Goal: Information Seeking & Learning: Learn about a topic

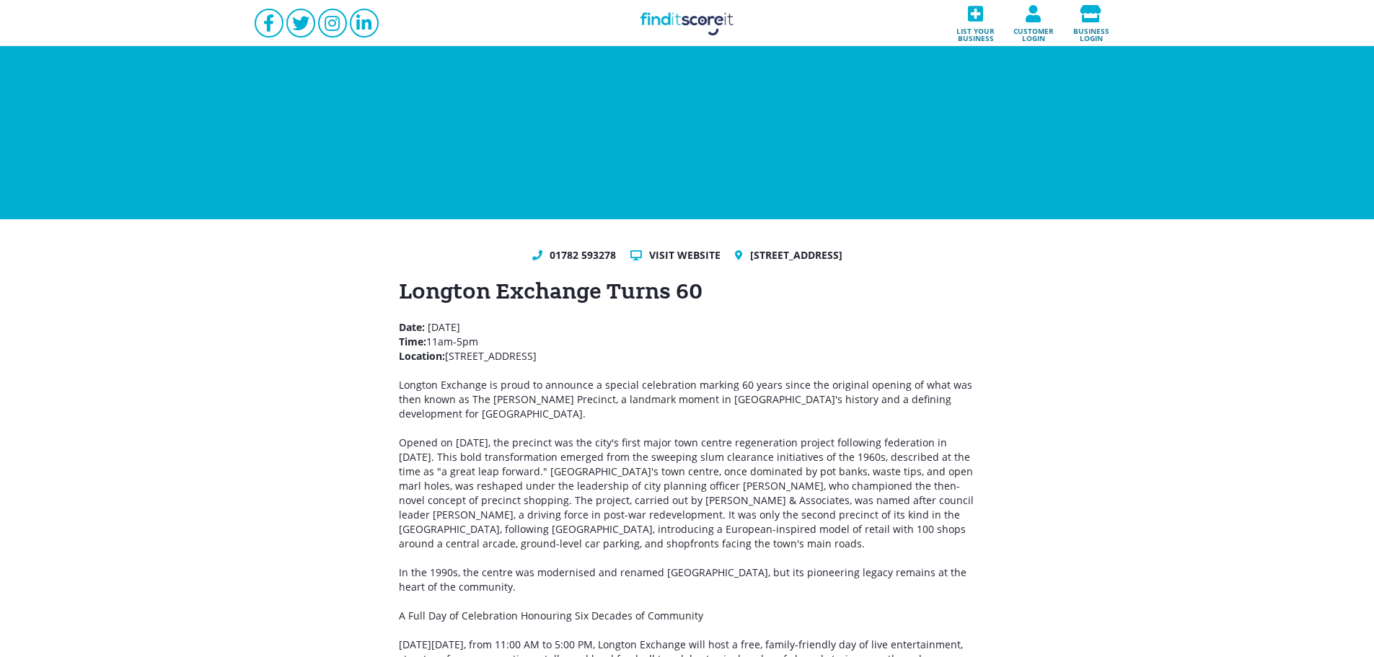
drag, startPoint x: 714, startPoint y: 362, endPoint x: 392, endPoint y: 330, distance: 323.3
copy p "Date: [DATE] Time: 11am-5pm Location: [GEOGRAPHIC_DATA], [GEOGRAPHIC_DATA]"
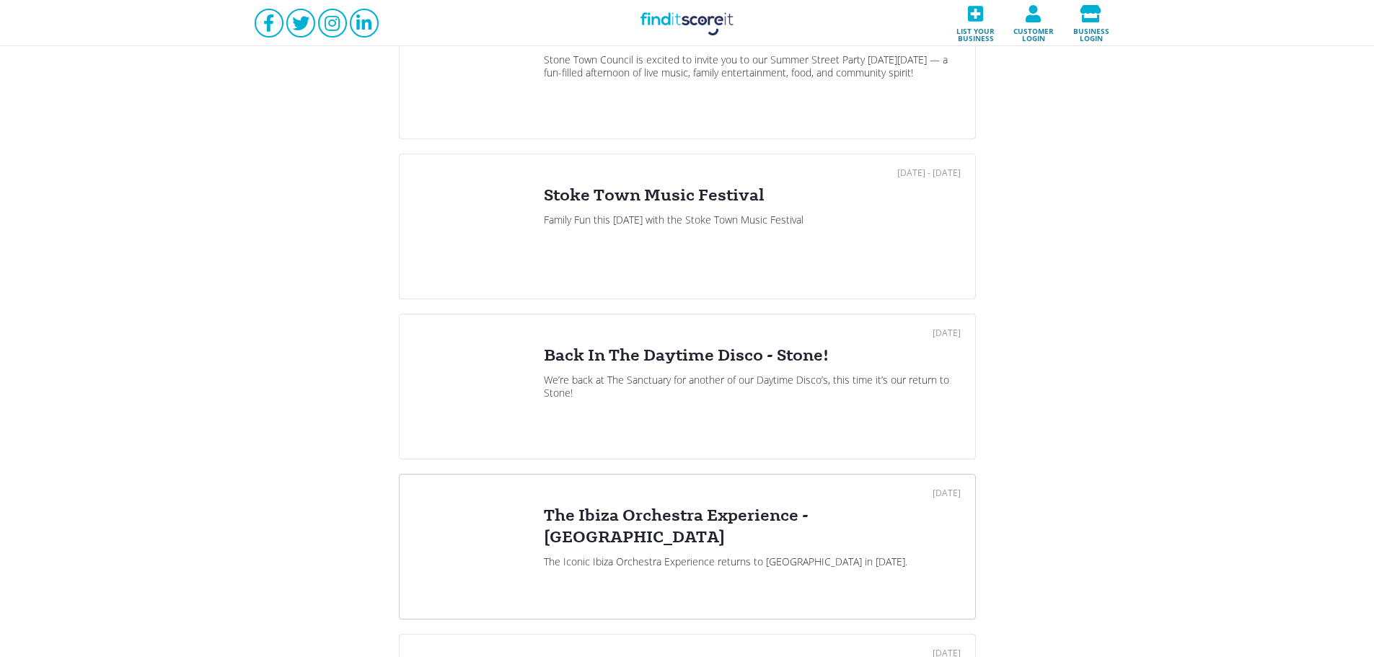
scroll to position [1299, 0]
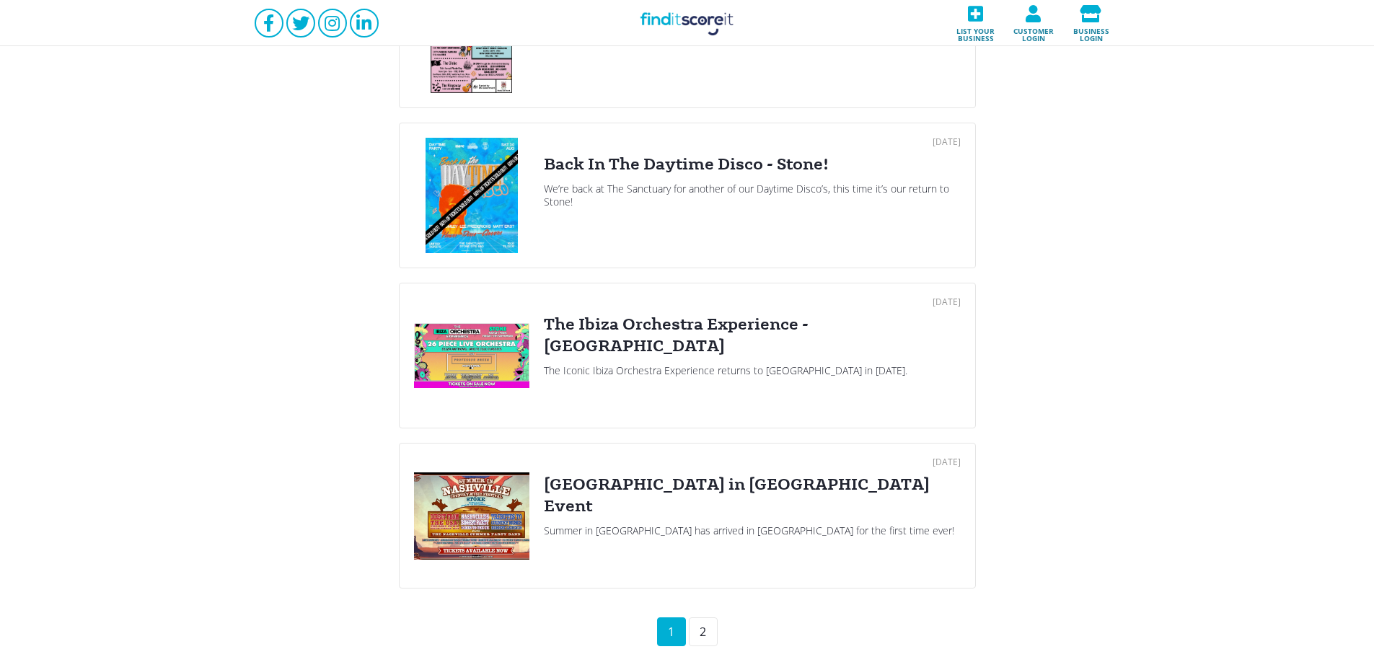
click at [701, 623] on div "2" at bounding box center [703, 632] width 29 height 29
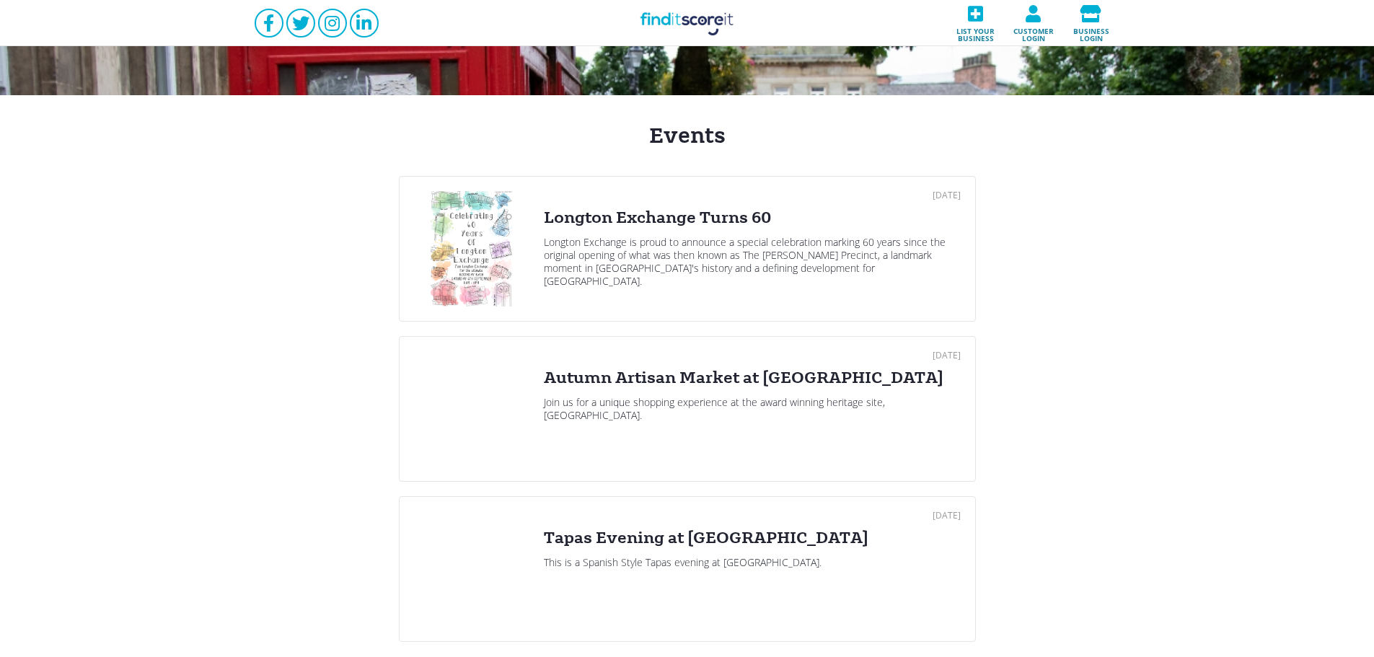
scroll to position [289, 0]
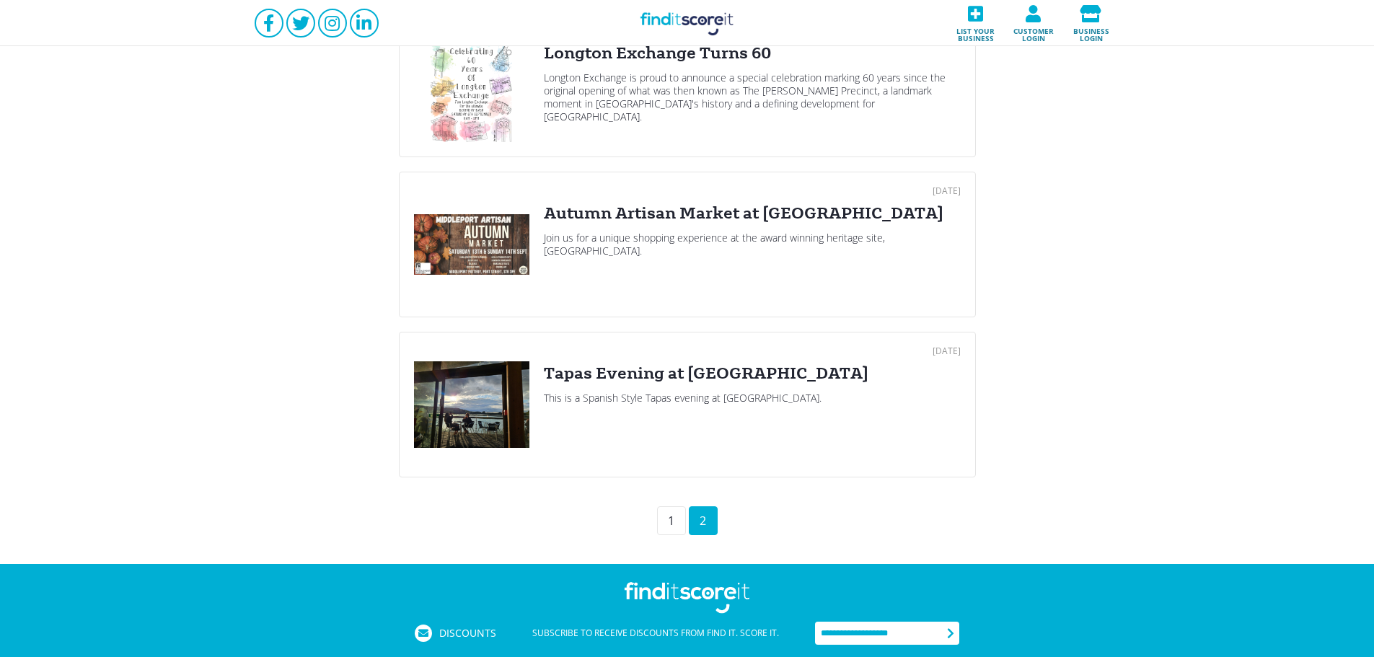
click at [639, 418] on div "[DATE] Tapas Evening at [GEOGRAPHIC_DATA] This is a Spanish Style Tapas evening…" at bounding box center [752, 404] width 417 height 115
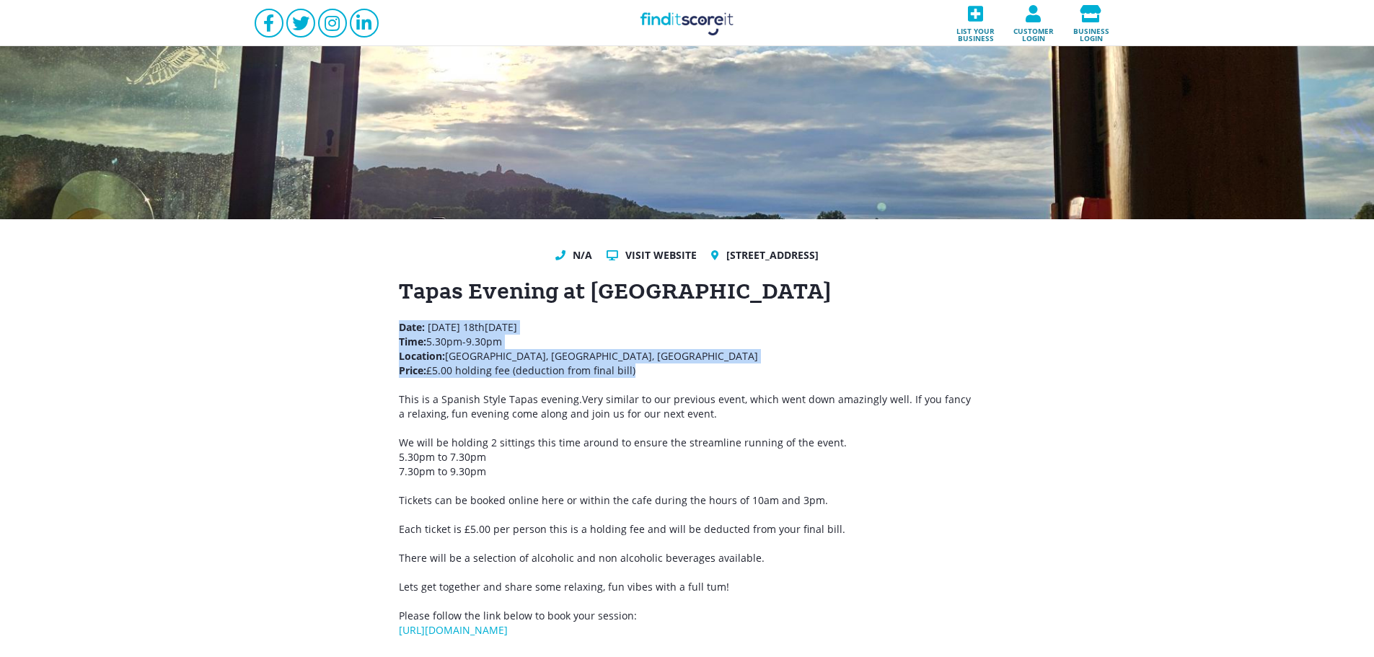
drag, startPoint x: 653, startPoint y: 368, endPoint x: 379, endPoint y: 328, distance: 277.0
click at [379, 328] on div "N/A Visit website [GEOGRAPHIC_DATA], [GEOGRAPHIC_DATA] Tapas Evening at [GEOGRA…" at bounding box center [687, 442] width 1374 height 447
copy p "Date: [DATE] Time: 5.30pm-9.30pm Location: [GEOGRAPHIC_DATA], [GEOGRAPHIC_DATA]…"
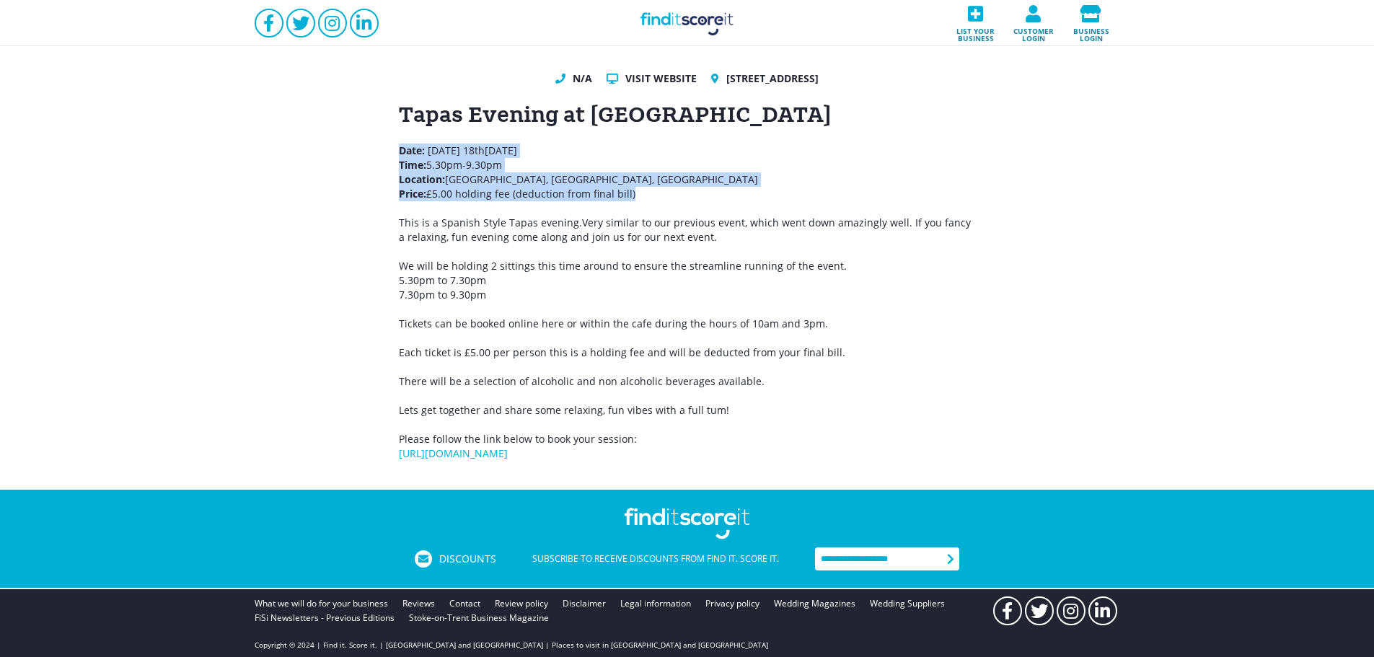
scroll to position [184, 0]
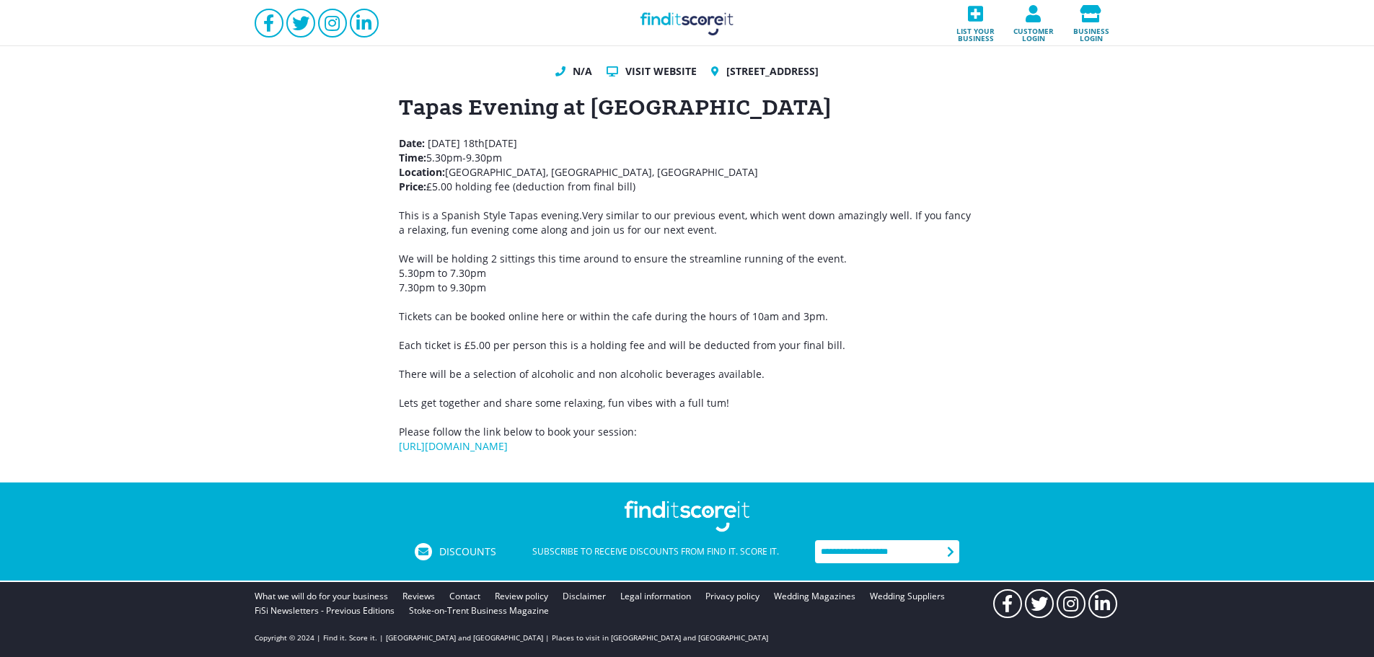
drag, startPoint x: 537, startPoint y: 323, endPoint x: 496, endPoint y: 240, distance: 91.6
click at [536, 323] on p "Tickets can be booked online here or within the cafe during the hours of 10am a…" at bounding box center [687, 317] width 577 height 14
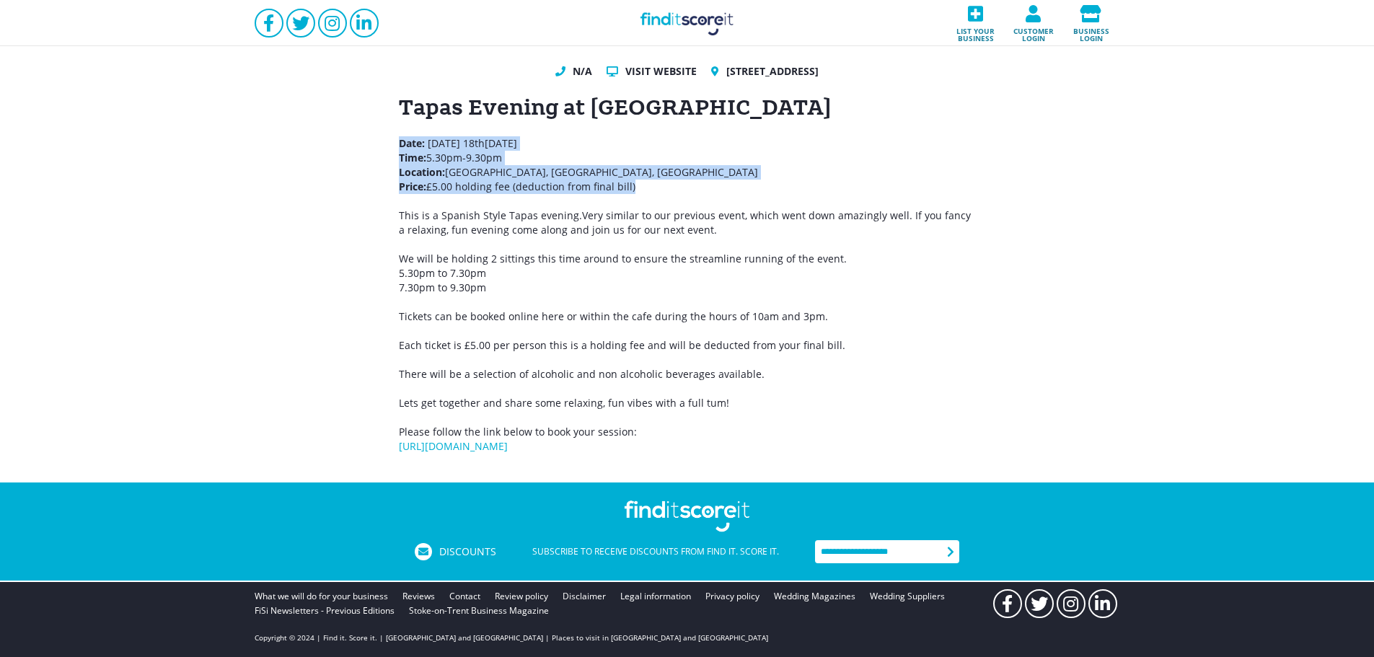
drag, startPoint x: 654, startPoint y: 185, endPoint x: 346, endPoint y: 143, distance: 311.0
click at [346, 143] on div "N/A Visit website [GEOGRAPHIC_DATA], [GEOGRAPHIC_DATA] Tapas Evening at [GEOGRA…" at bounding box center [687, 258] width 1374 height 447
copy p "Date: [DATE] Time: 5.30pm-9.30pm Location: [GEOGRAPHIC_DATA], [GEOGRAPHIC_DATA]…"
click at [621, 170] on span "[GEOGRAPHIC_DATA], [GEOGRAPHIC_DATA] Price: £5.00 holding fee (deduction from f…" at bounding box center [578, 179] width 359 height 28
drag, startPoint x: 653, startPoint y: 188, endPoint x: 367, endPoint y: 141, distance: 290.1
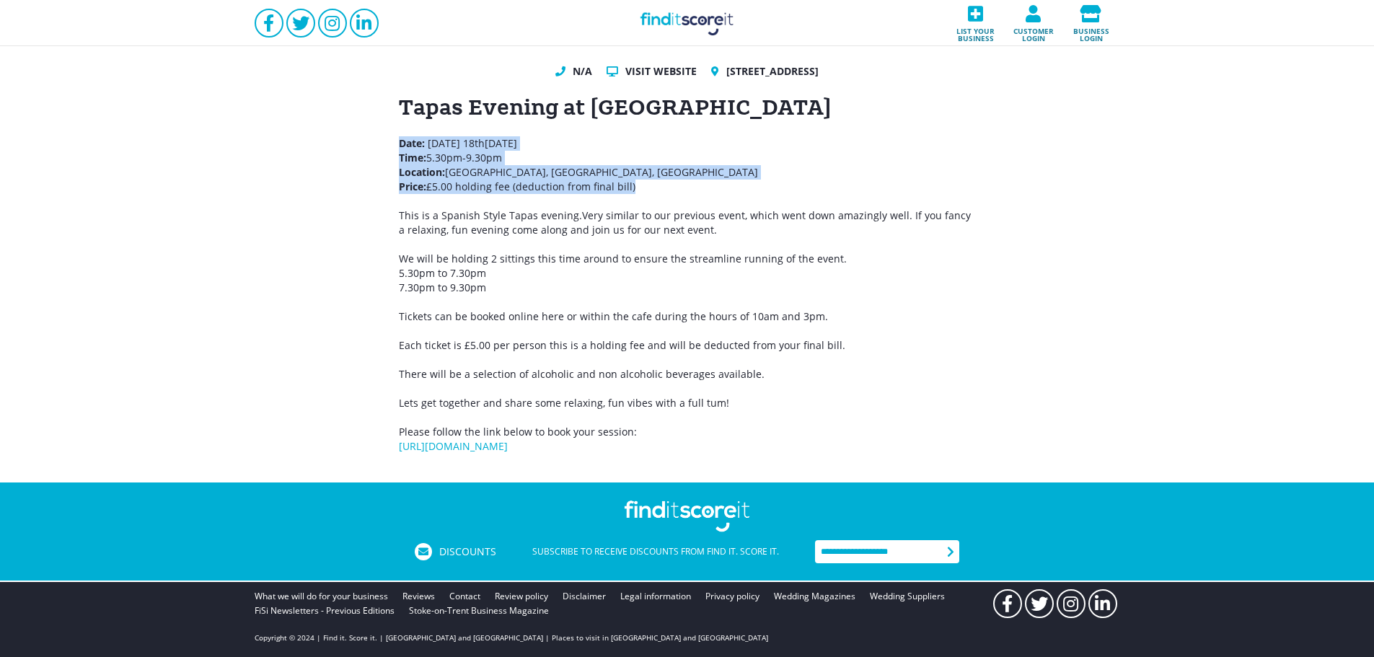
click at [367, 141] on div "N/A Visit website [GEOGRAPHIC_DATA], [GEOGRAPHIC_DATA] Tapas Evening at [GEOGRA…" at bounding box center [687, 258] width 1374 height 447
copy p "Date: [DATE] Time: 5.30pm-9.30pm Location: [GEOGRAPHIC_DATA], [GEOGRAPHIC_DATA]…"
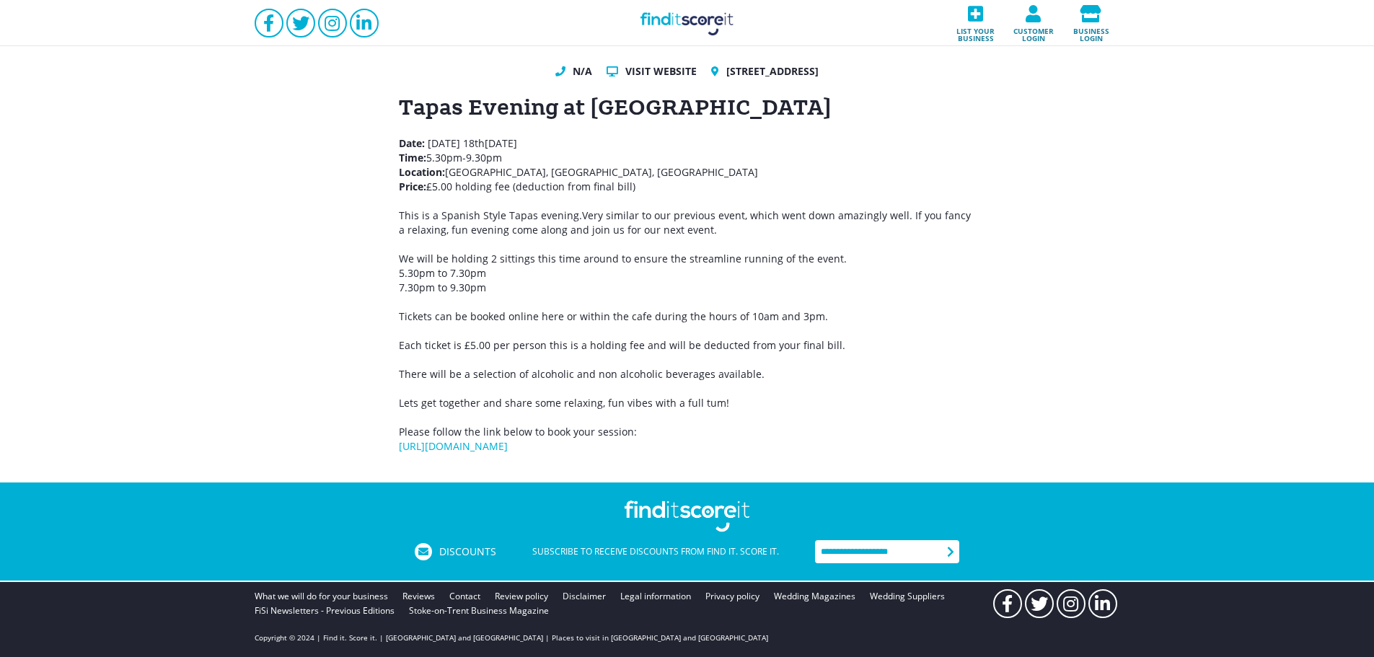
click at [602, 237] on p "This is a Spanish Style Tapas evening.Very similar to our previous event, which…" at bounding box center [687, 252] width 577 height 87
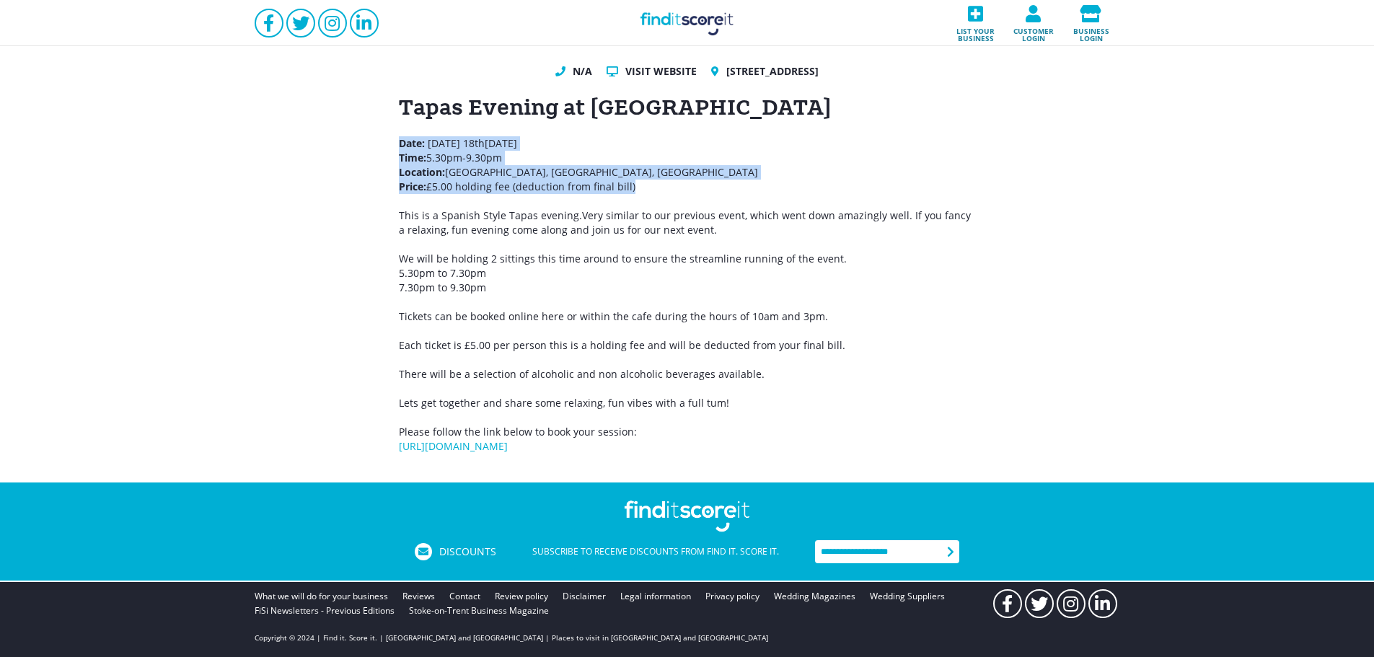
drag, startPoint x: 560, startPoint y: 185, endPoint x: 317, endPoint y: 145, distance: 245.8
click at [317, 145] on div "N/A Visit website [GEOGRAPHIC_DATA], [GEOGRAPHIC_DATA] Tapas Evening at [GEOGRA…" at bounding box center [687, 258] width 1374 height 447
copy p "Date: [DATE] Time: 5.30pm-9.30pm Location: [GEOGRAPHIC_DATA], [GEOGRAPHIC_DATA]…"
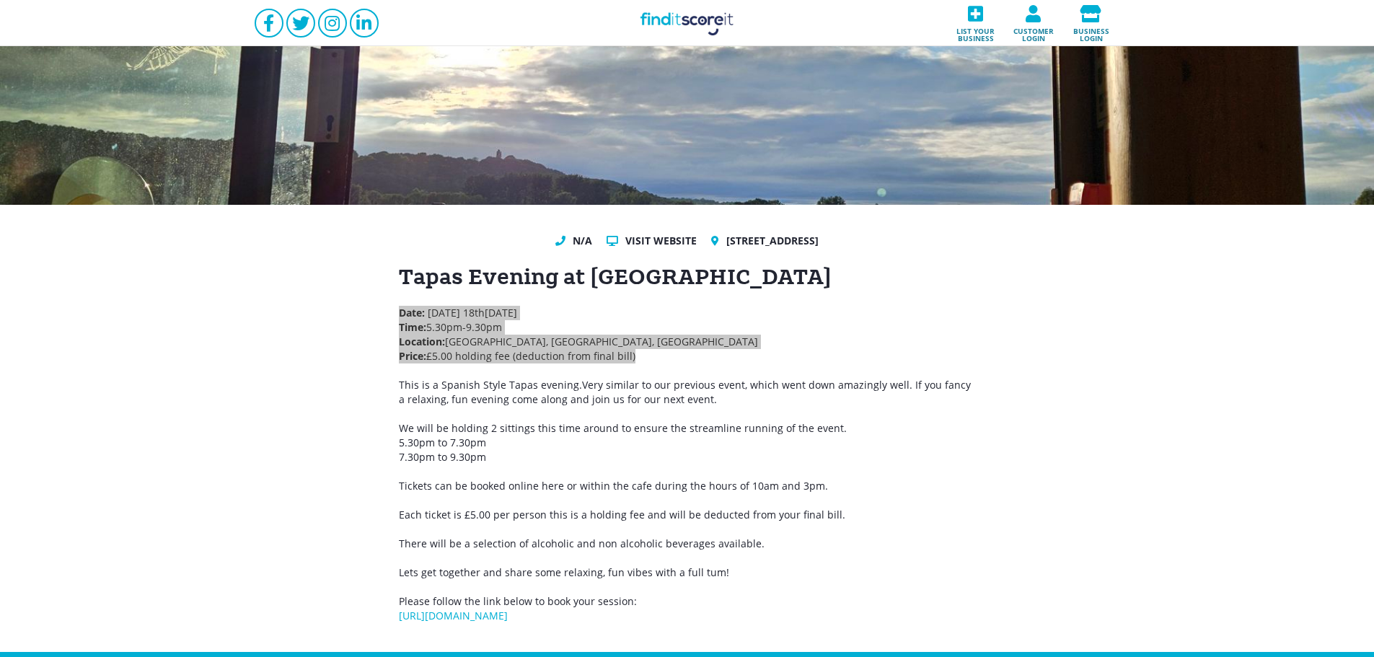
scroll to position [0, 0]
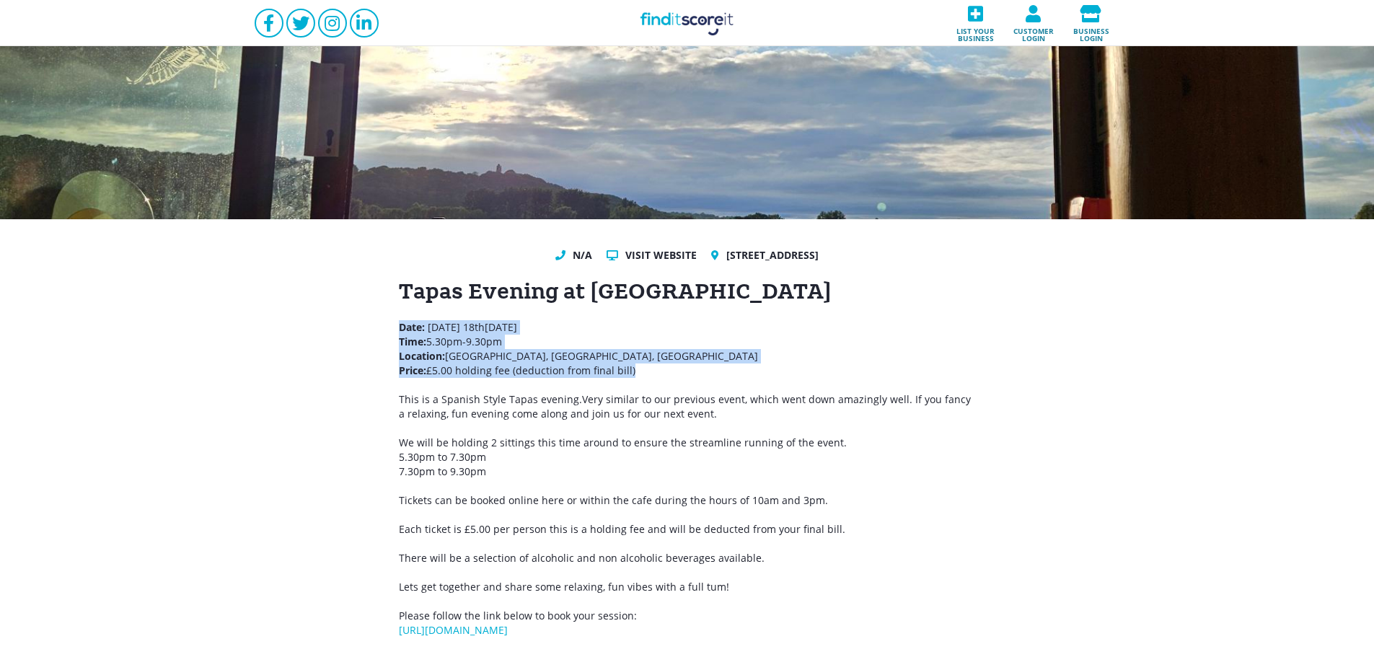
click at [548, 360] on span "[GEOGRAPHIC_DATA], [GEOGRAPHIC_DATA] Price: £5.00 holding fee (deduction from f…" at bounding box center [578, 363] width 359 height 28
drag, startPoint x: 632, startPoint y: 366, endPoint x: 361, endPoint y: 325, distance: 274.4
click at [361, 325] on div "N/A Visit website [GEOGRAPHIC_DATA], [GEOGRAPHIC_DATA] Tapas Evening at [GEOGRA…" at bounding box center [687, 442] width 1374 height 447
copy p "Date: [DATE] Time: 5.30pm-9.30pm Location: [GEOGRAPHIC_DATA], [GEOGRAPHIC_DATA]…"
click at [655, 361] on span "[GEOGRAPHIC_DATA], [GEOGRAPHIC_DATA] Price: £5.00 holding fee (deduction from f…" at bounding box center [578, 363] width 359 height 28
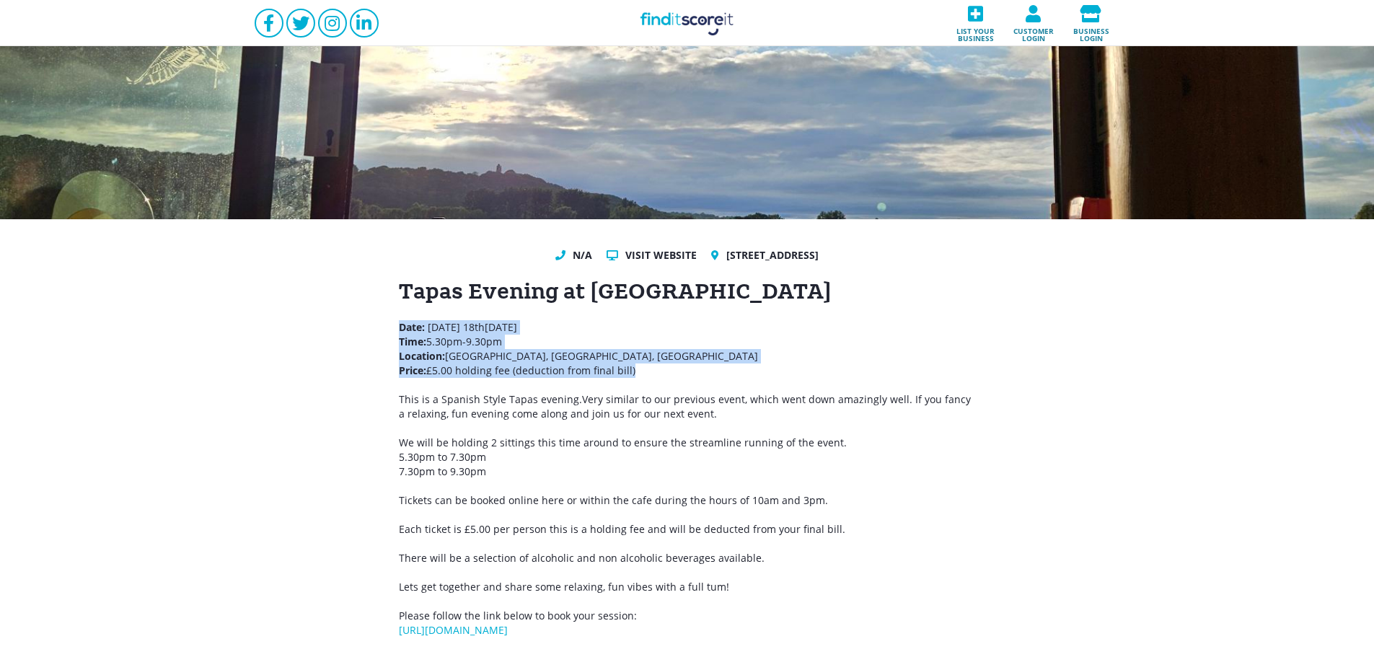
drag, startPoint x: 672, startPoint y: 367, endPoint x: 386, endPoint y: 328, distance: 288.4
click at [386, 328] on div "N/A Visit website [GEOGRAPHIC_DATA], [GEOGRAPHIC_DATA] Tapas Evening at [GEOGRA…" at bounding box center [687, 442] width 1374 height 447
copy p "Date: [DATE] Time: 5.30pm-9.30pm Location: [GEOGRAPHIC_DATA], [GEOGRAPHIC_DATA]…"
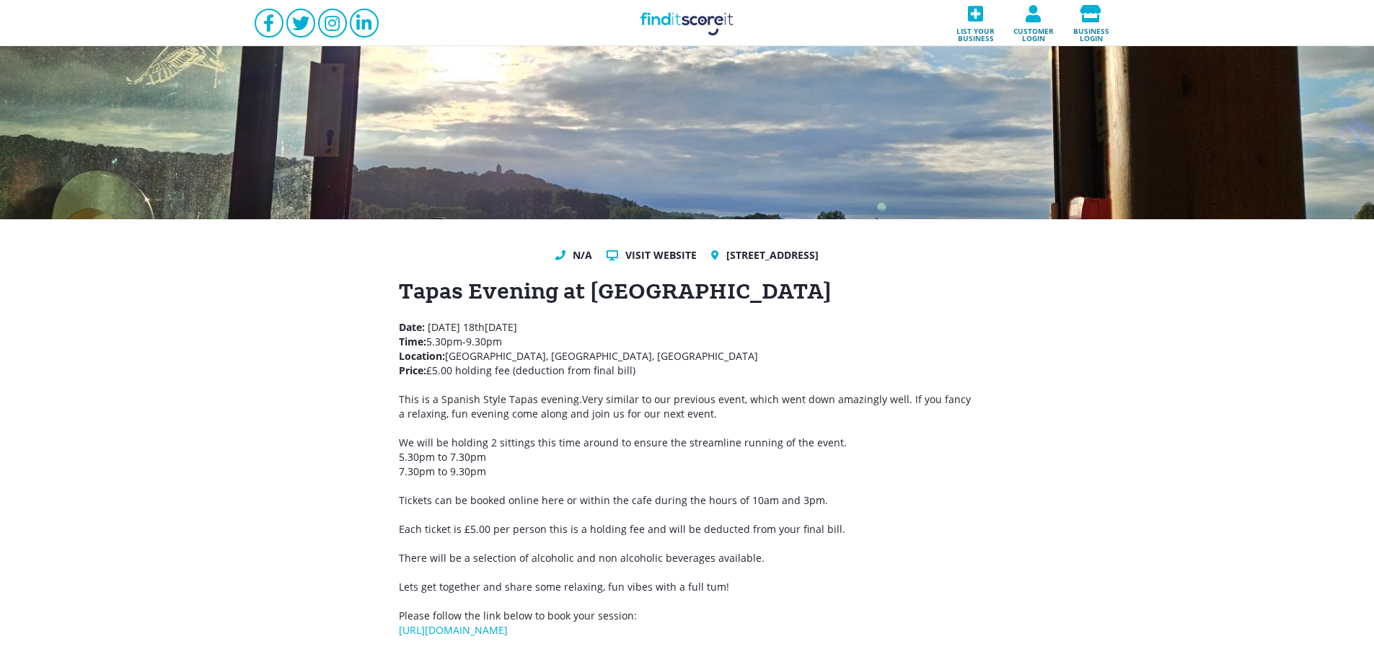
click at [671, 382] on div "Tapas Evening at [GEOGRAPHIC_DATA] Date: [DATE] Time: 5.30pm-9.30pm Location: […" at bounding box center [687, 457] width 577 height 361
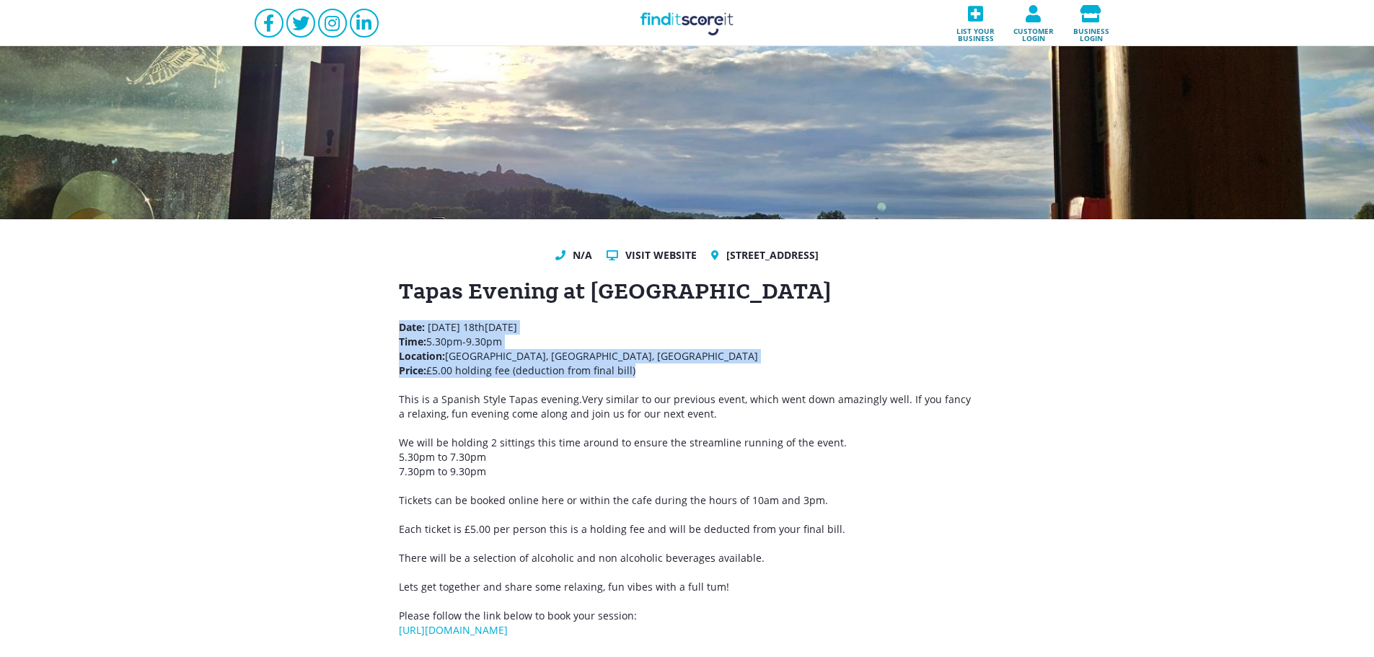
drag, startPoint x: 641, startPoint y: 376, endPoint x: 380, endPoint y: 327, distance: 265.0
click at [380, 327] on div "N/A Visit website [GEOGRAPHIC_DATA], [GEOGRAPHIC_DATA] Tapas Evening at [GEOGRA…" at bounding box center [687, 442] width 1374 height 447
copy p "Date: [DATE] Time: 5.30pm-9.30pm Location: [GEOGRAPHIC_DATA], [GEOGRAPHIC_DATA]…"
click at [698, 30] on link "Find it Score it" at bounding box center [687, 23] width 144 height 46
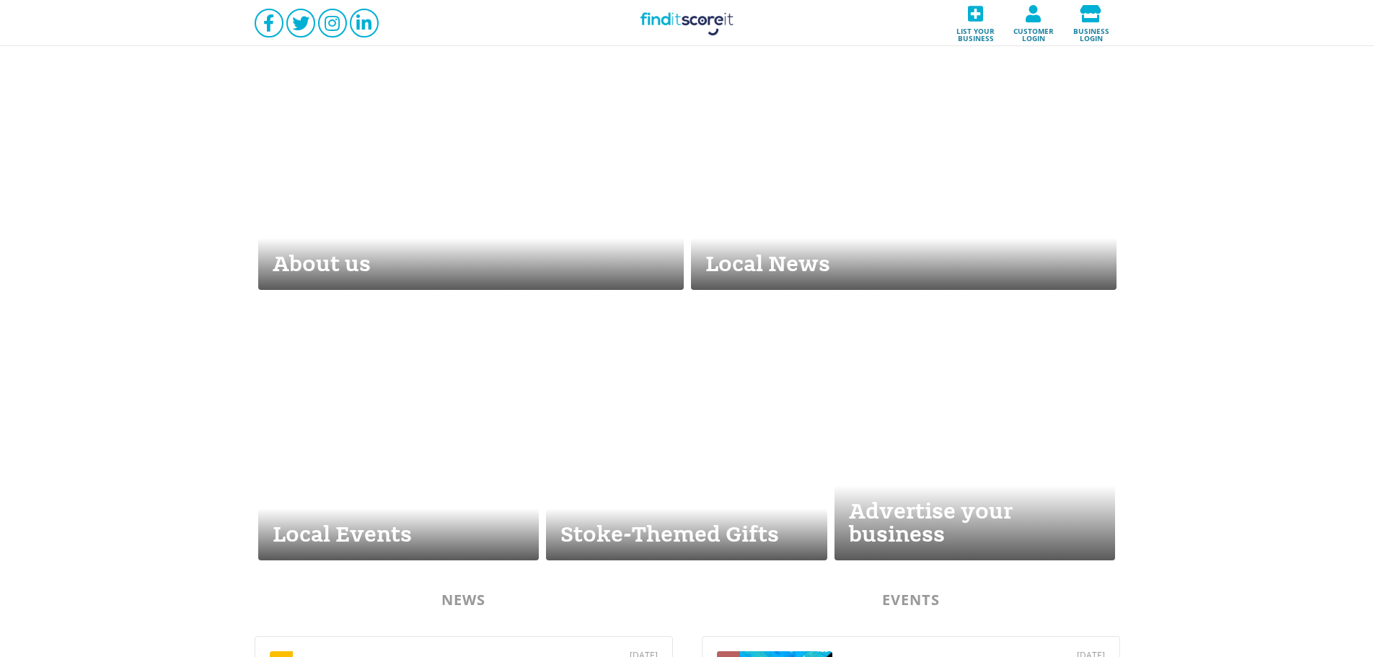
scroll to position [505, 0]
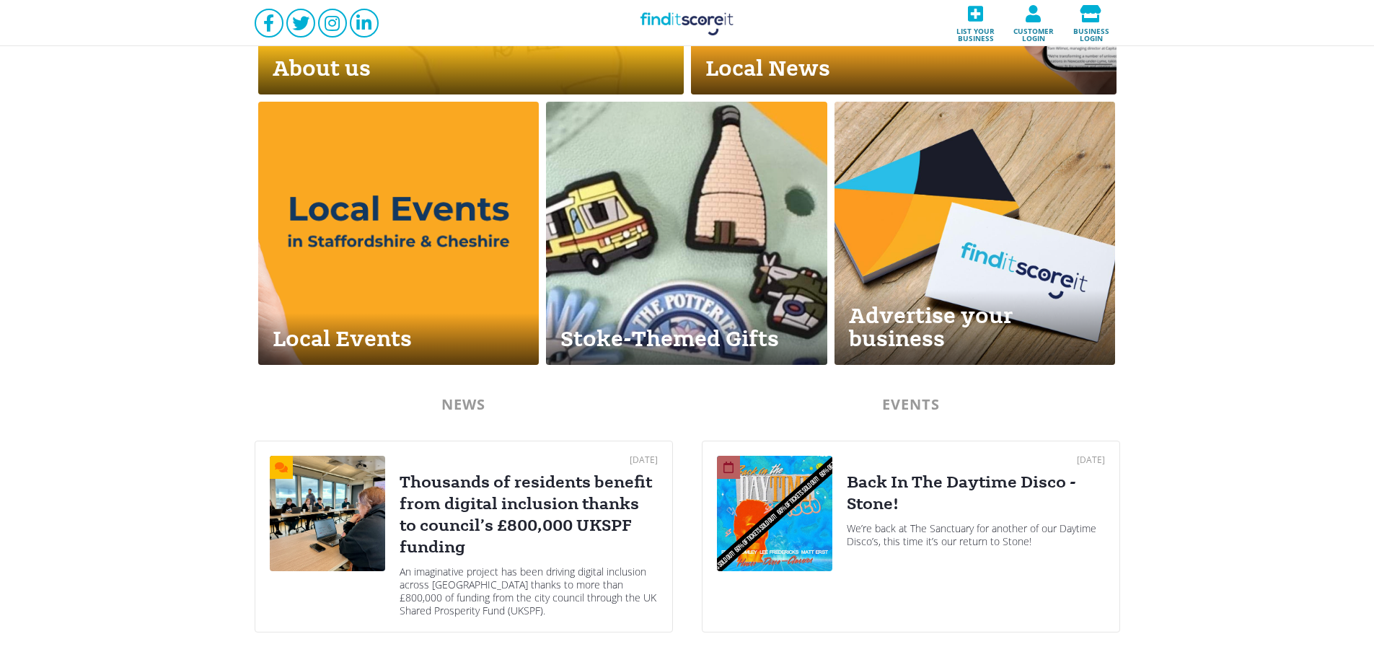
click at [981, 502] on div "Back In The Daytime Disco - Stone!" at bounding box center [976, 493] width 258 height 43
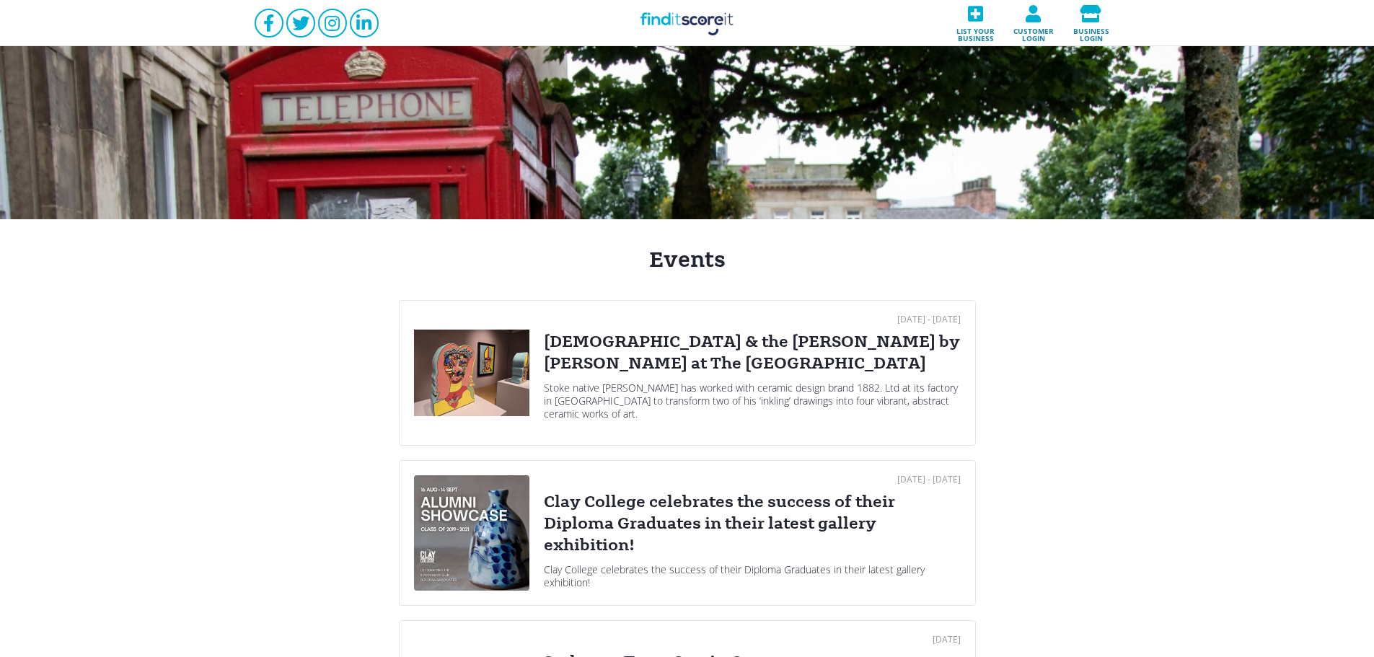
click at [721, 328] on div "[DATE] - [DATE] [DEMOGRAPHIC_DATA] & the [PERSON_NAME] by [PERSON_NAME] at The …" at bounding box center [752, 372] width 417 height 115
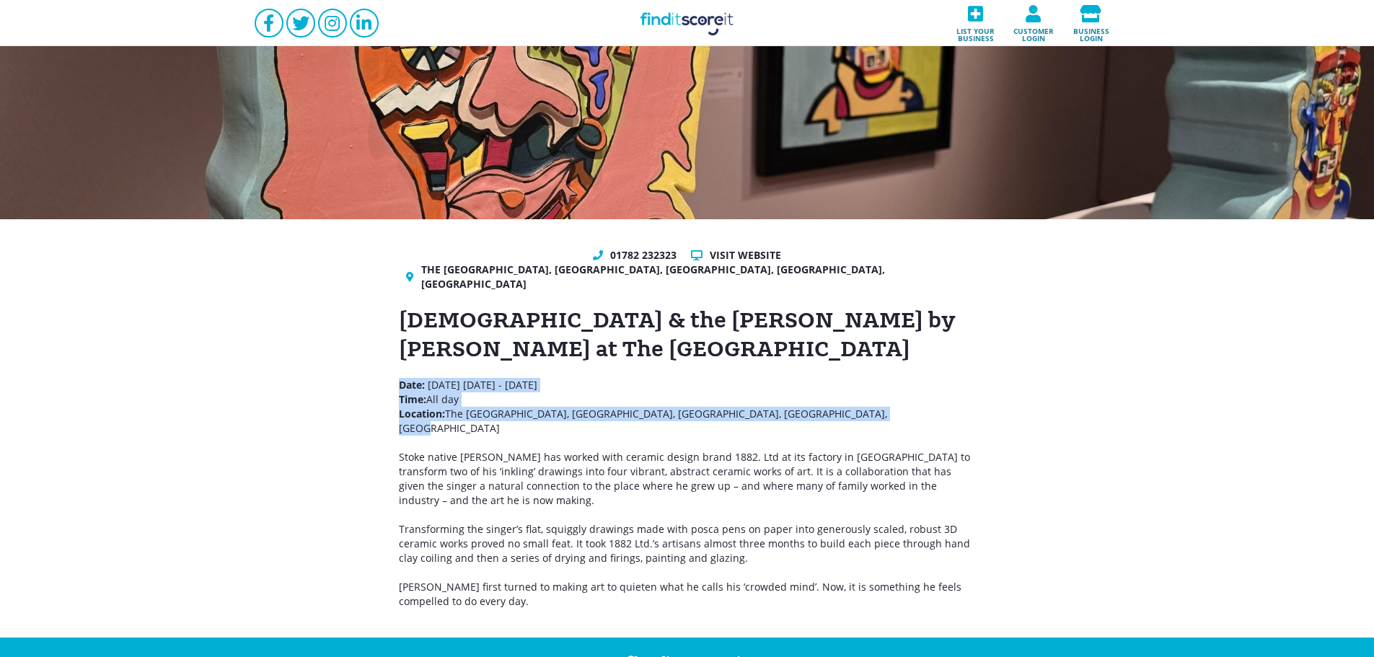
drag, startPoint x: 698, startPoint y: 400, endPoint x: 361, endPoint y: 368, distance: 338.5
click at [361, 368] on div "01782 232323 Visit website The [GEOGRAPHIC_DATA], [GEOGRAPHIC_DATA][PERSON_NAME…" at bounding box center [687, 428] width 1374 height 418
copy p "Date: [DATE] - [DATE] Time: All day Location: [GEOGRAPHIC_DATA], [GEOGRAPHIC_DA…"
